Goal: Task Accomplishment & Management: Use online tool/utility

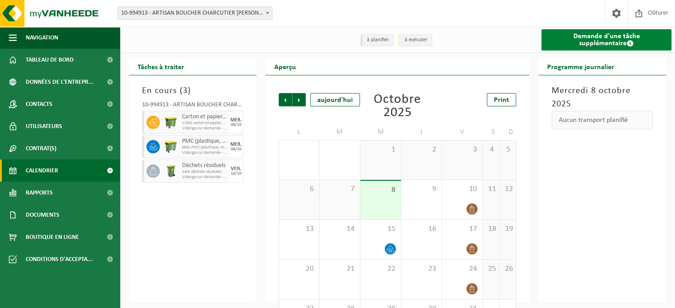
click at [585, 42] on link "Demande d'une tâche supplémentaire" at bounding box center [606, 39] width 130 height 21
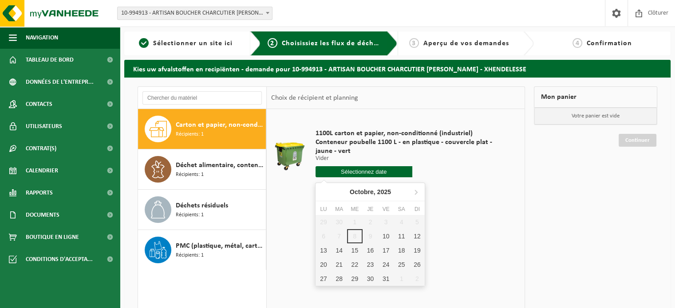
click at [355, 175] on input "text" at bounding box center [363, 171] width 97 height 11
click at [351, 248] on div "15" at bounding box center [355, 251] width 16 height 14
type input "à partir de 2025-10-15"
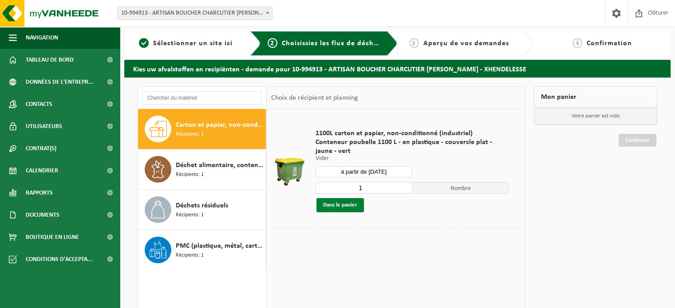
click at [340, 202] on button "Dans le panier" at bounding box center [339, 205] width 47 height 14
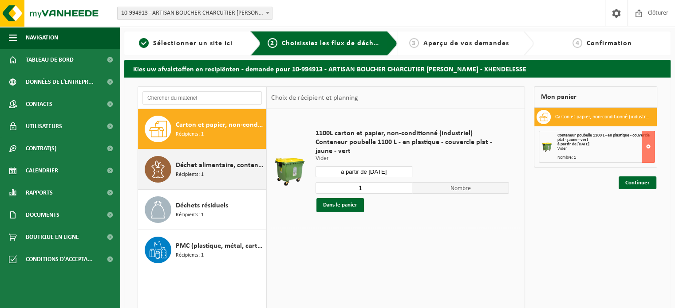
click at [195, 163] on span "Déchet alimentaire, contenant des produits d'origine animale, non emballé, caté…" at bounding box center [220, 165] width 88 height 11
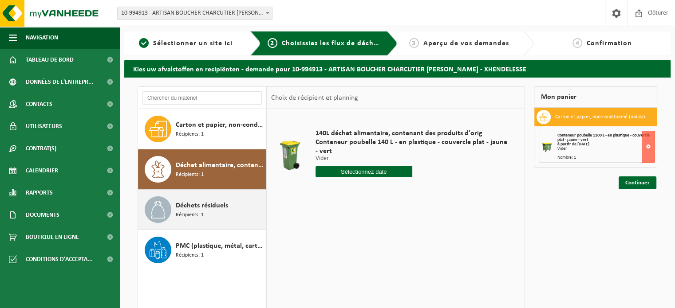
click at [181, 193] on div "Déchets résiduels Récipients: 1" at bounding box center [202, 210] width 128 height 40
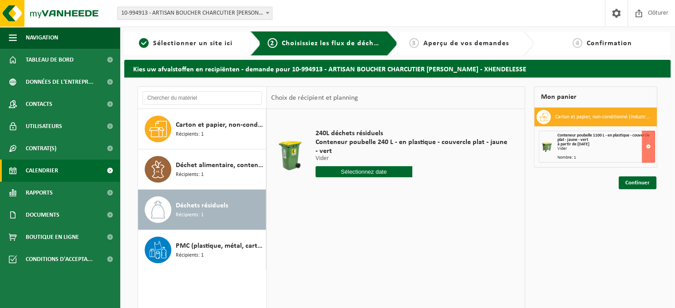
click at [55, 164] on span "Calendrier" at bounding box center [42, 171] width 32 height 22
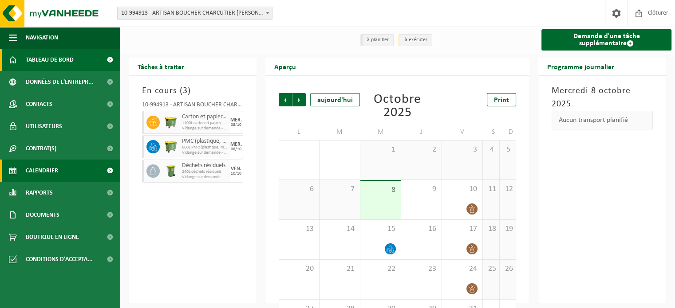
click at [58, 62] on span "Tableau de bord" at bounding box center [50, 60] width 48 height 22
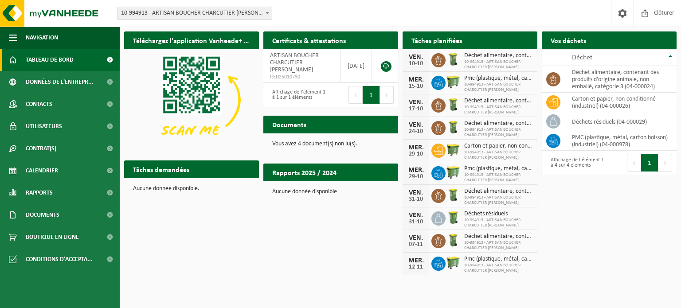
click at [646, 49] on link "Demander un transport" at bounding box center [636, 58] width 80 height 18
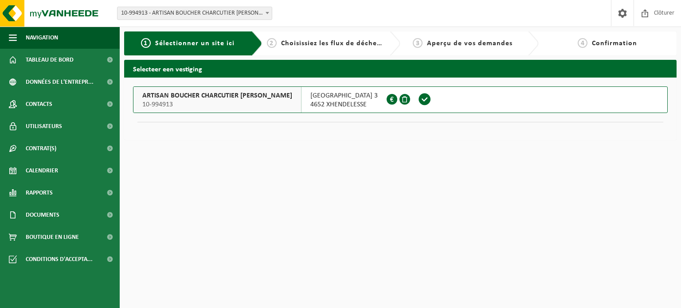
click at [418, 98] on span at bounding box center [424, 99] width 13 height 13
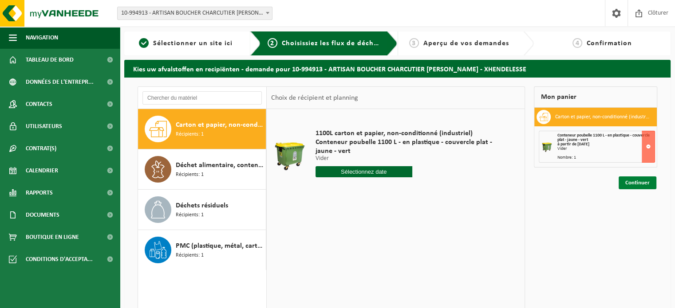
click at [635, 182] on link "Continuer" at bounding box center [637, 183] width 38 height 13
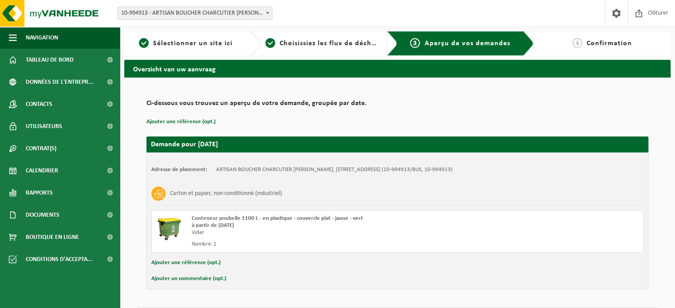
scroll to position [25, 0]
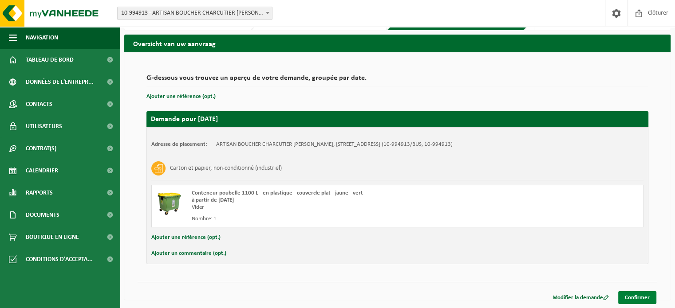
click at [633, 297] on link "Confirmer" at bounding box center [637, 297] width 38 height 13
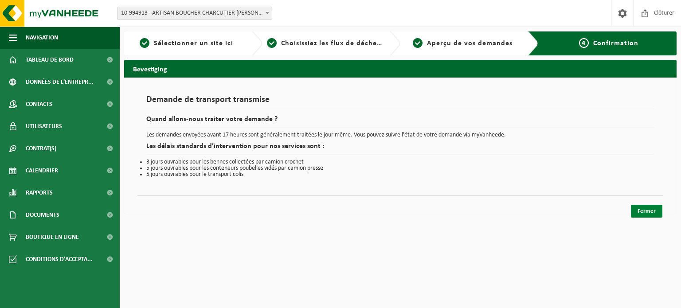
click at [647, 215] on link "Fermer" at bounding box center [646, 211] width 31 height 13
